Goal: Transaction & Acquisition: Purchase product/service

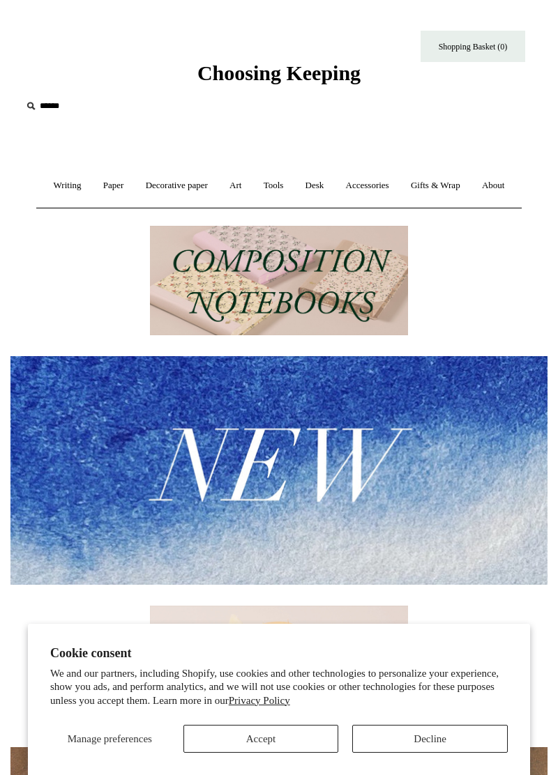
click at [334, 190] on link "Desk +" at bounding box center [315, 185] width 38 height 37
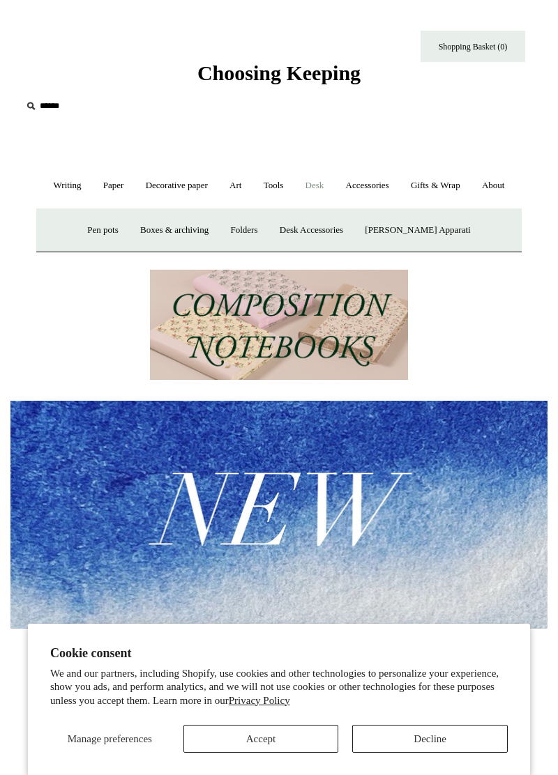
click at [514, 512] on img at bounding box center [278, 515] width 537 height 229
click at [111, 249] on link "Pen pots" at bounding box center [102, 230] width 50 height 37
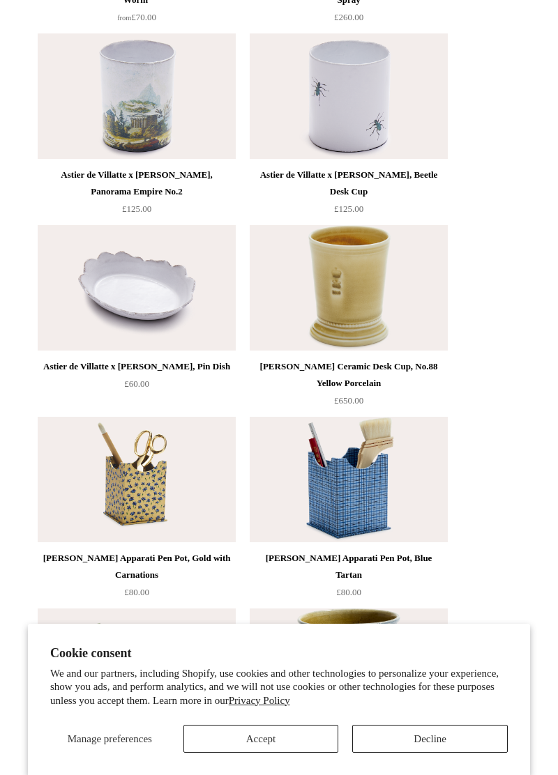
scroll to position [2111, 0]
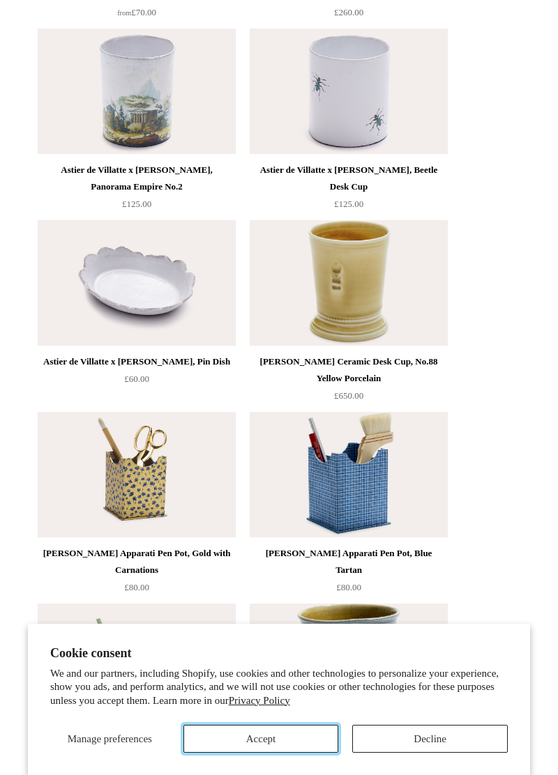
click at [277, 753] on button "Accept" at bounding box center [260, 739] width 155 height 28
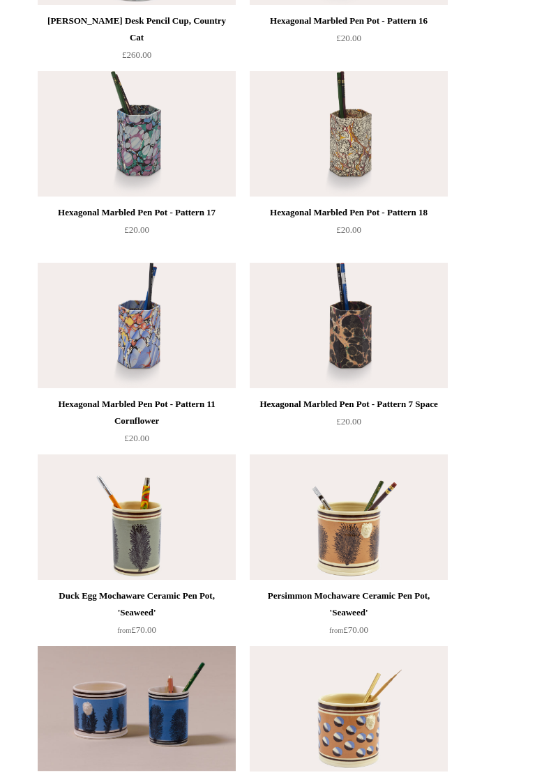
scroll to position [738, 0]
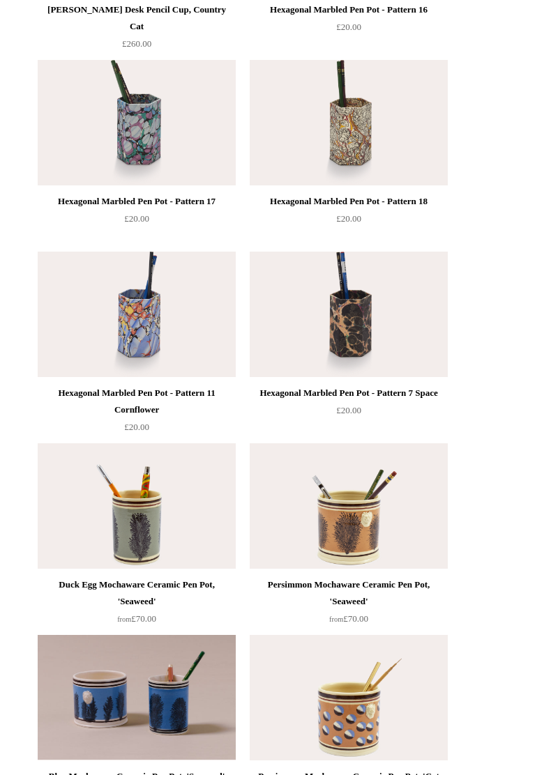
click at [374, 349] on img at bounding box center [349, 314] width 198 height 125
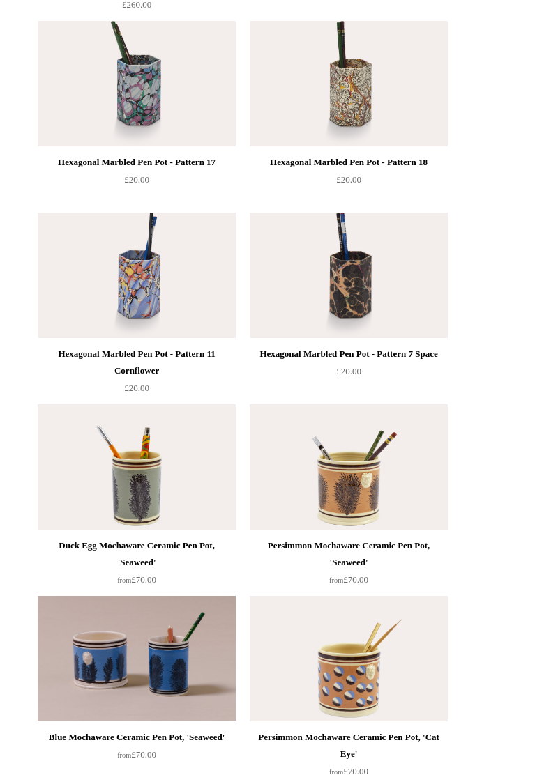
scroll to position [804, 0]
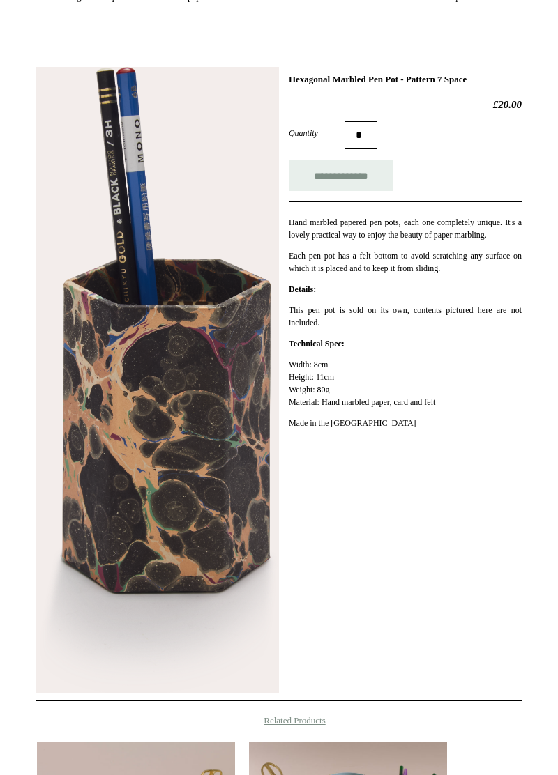
scroll to position [197, 0]
